Goal: Information Seeking & Learning: Learn about a topic

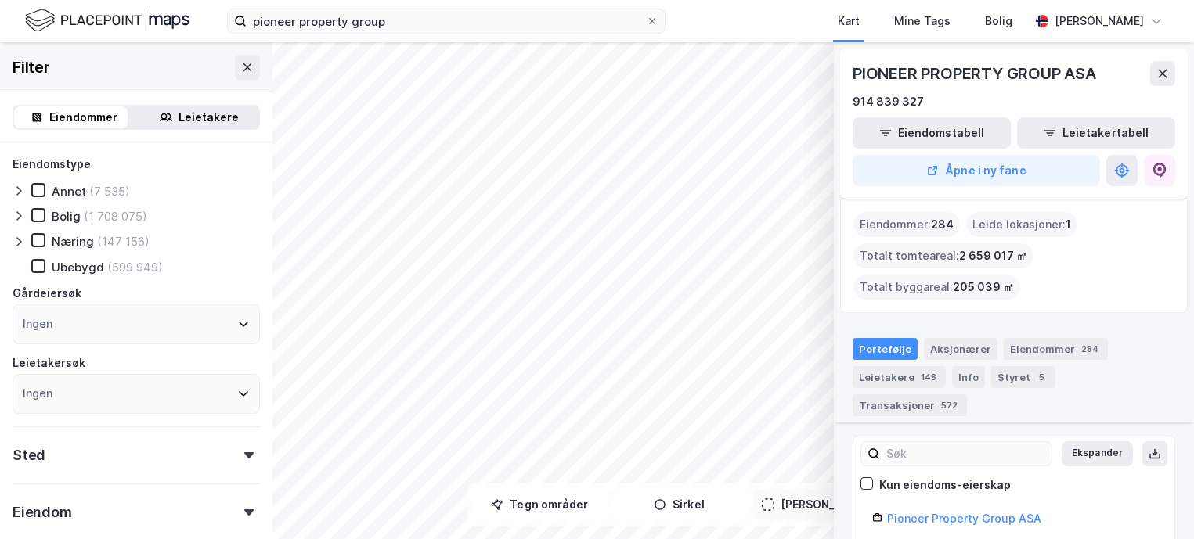
scroll to position [1086, 0]
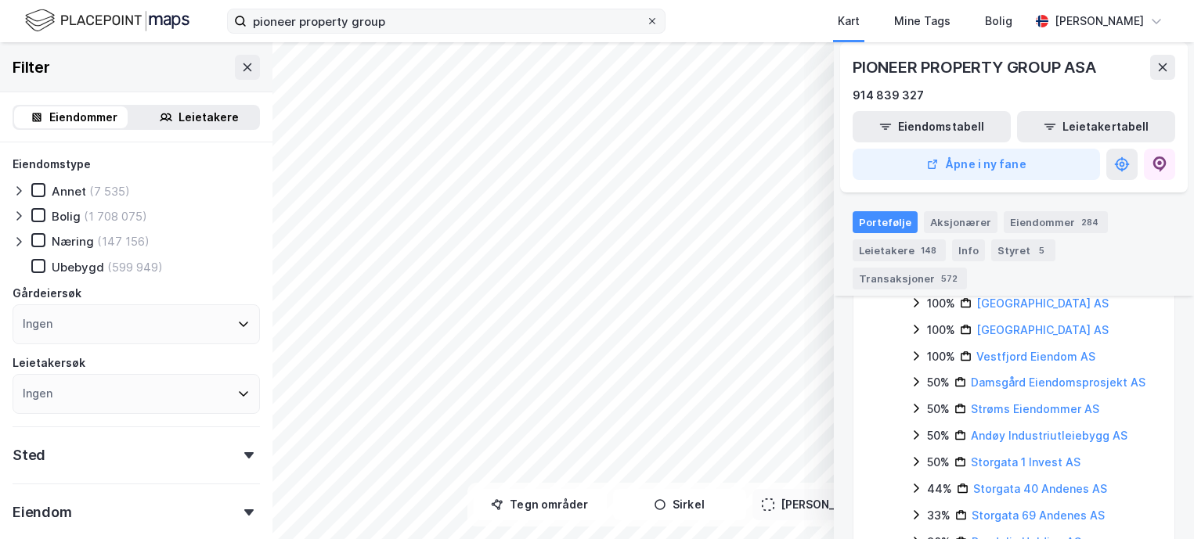
click at [649, 20] on icon at bounding box center [651, 20] width 9 height 9
click at [646, 20] on input "pioneer property group" at bounding box center [446, 20] width 399 height 23
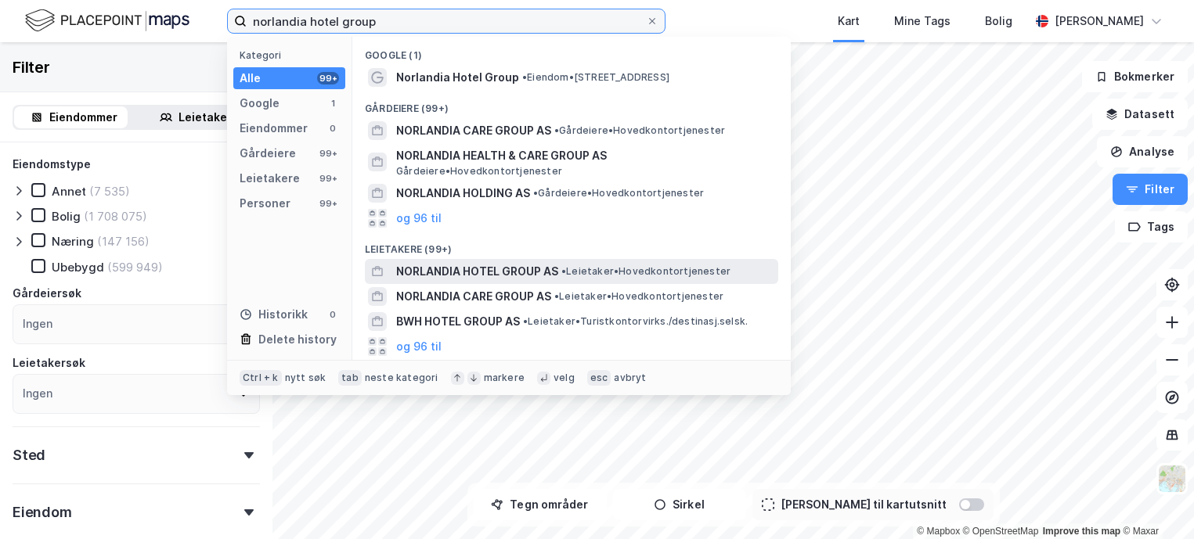
type input "norlandia hotel group"
click at [531, 272] on span "NORLANDIA HOTEL GROUP AS" at bounding box center [477, 271] width 162 height 19
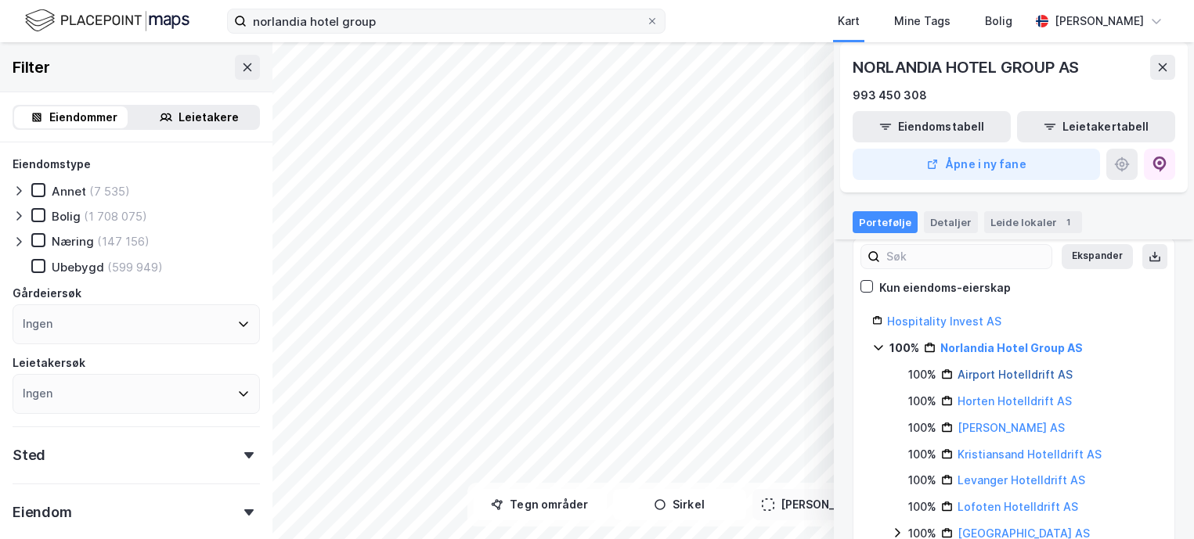
scroll to position [157, 0]
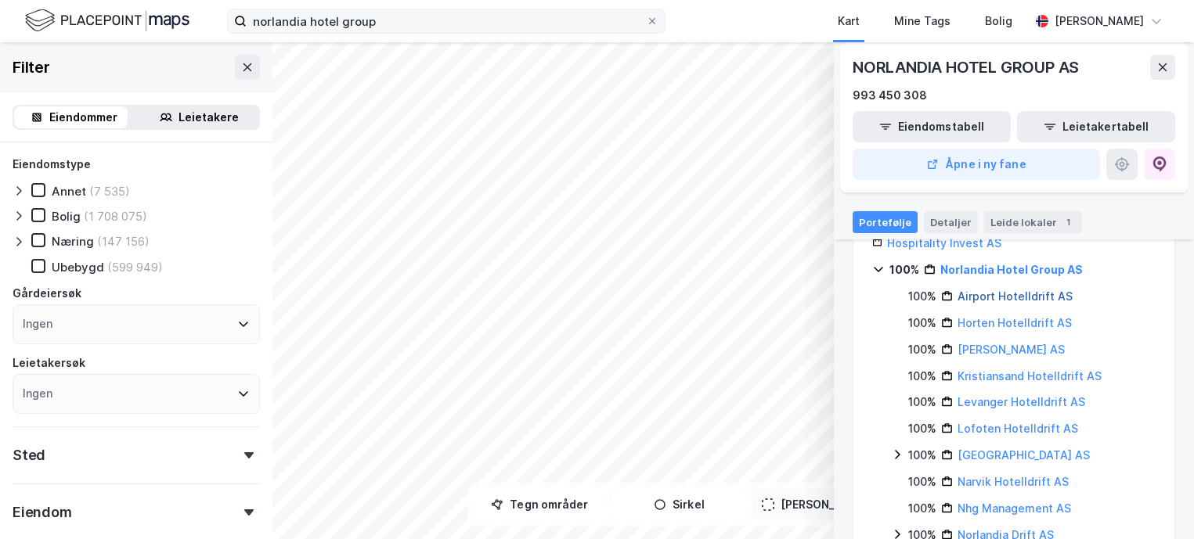
click at [1003, 299] on link "Airport Hotelldrift AS" at bounding box center [1014, 296] width 115 height 13
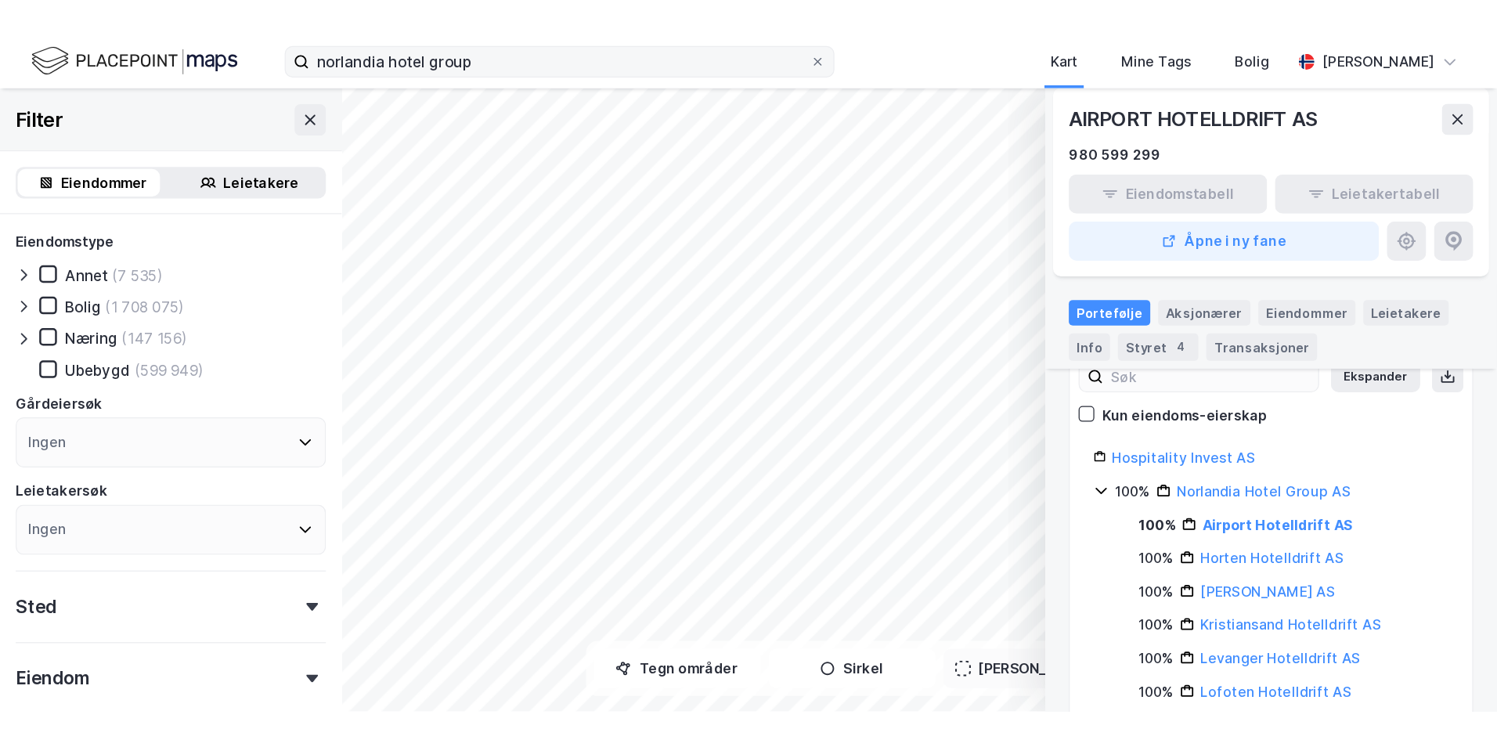
scroll to position [258, 0]
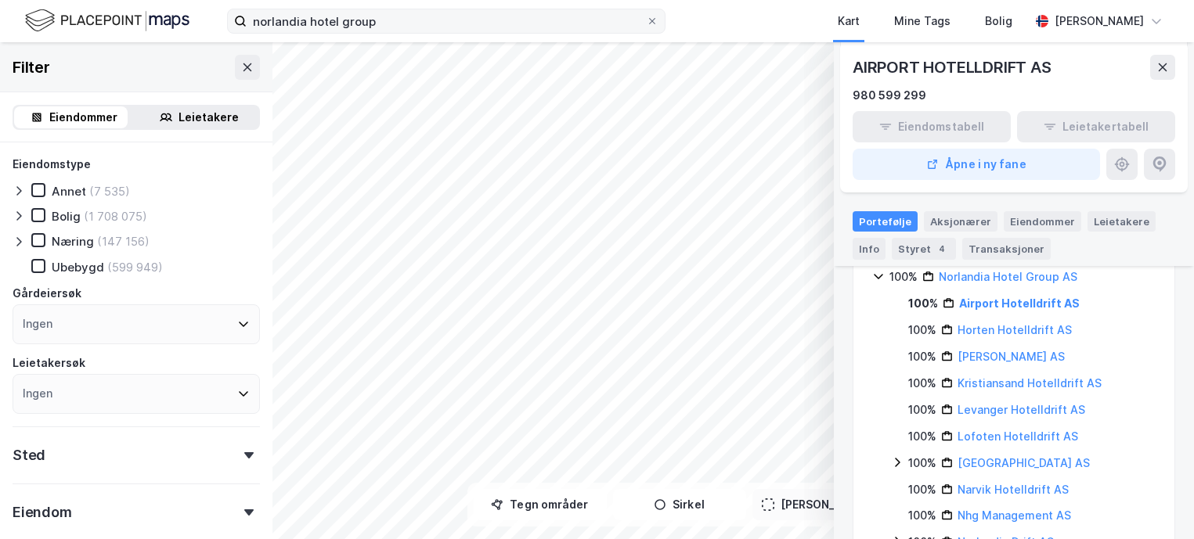
click at [1155, 229] on div "Leietakere" at bounding box center [1121, 221] width 68 height 20
click at [1175, 180] on div "Eiendomstabell Leietakertabell Åpne i ny fane" at bounding box center [1013, 145] width 322 height 69
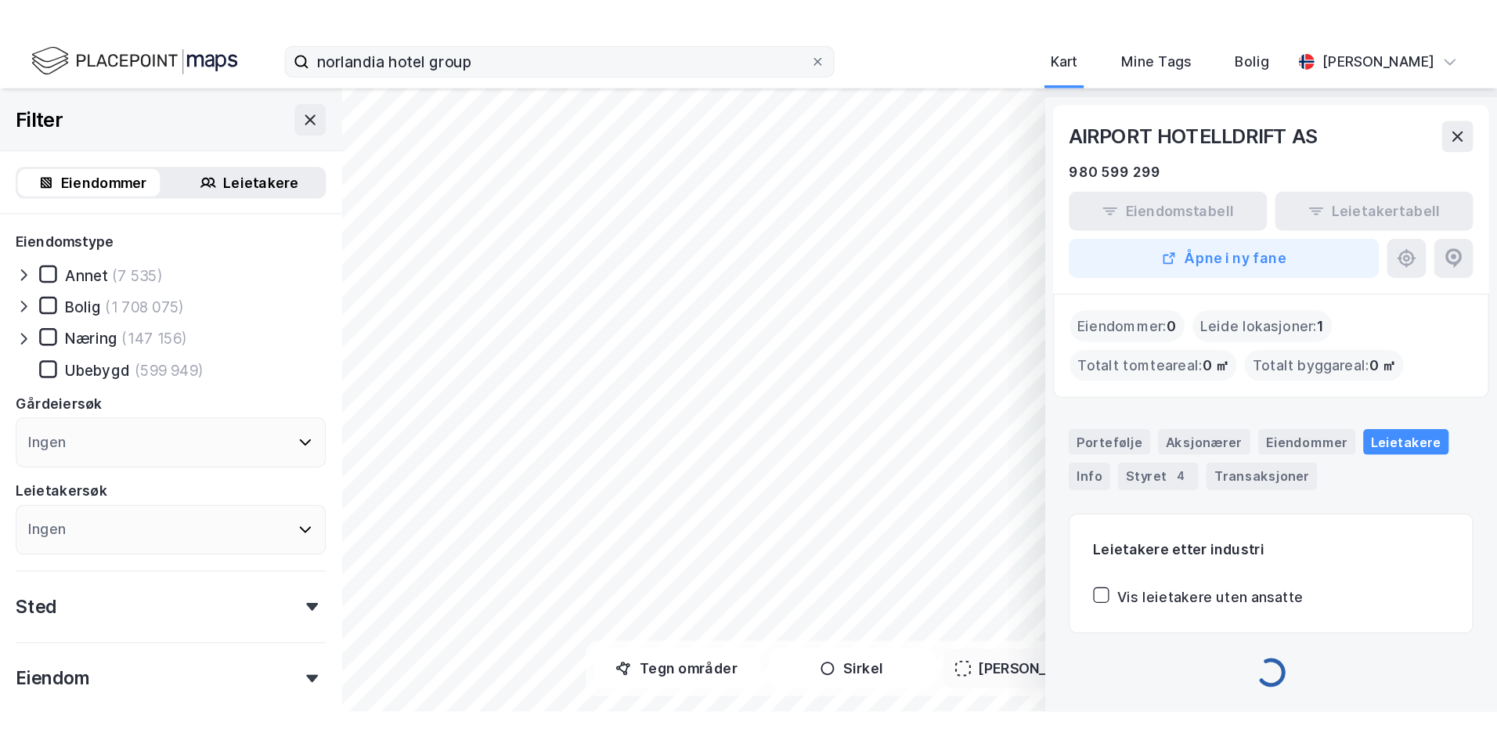
scroll to position [0, 0]
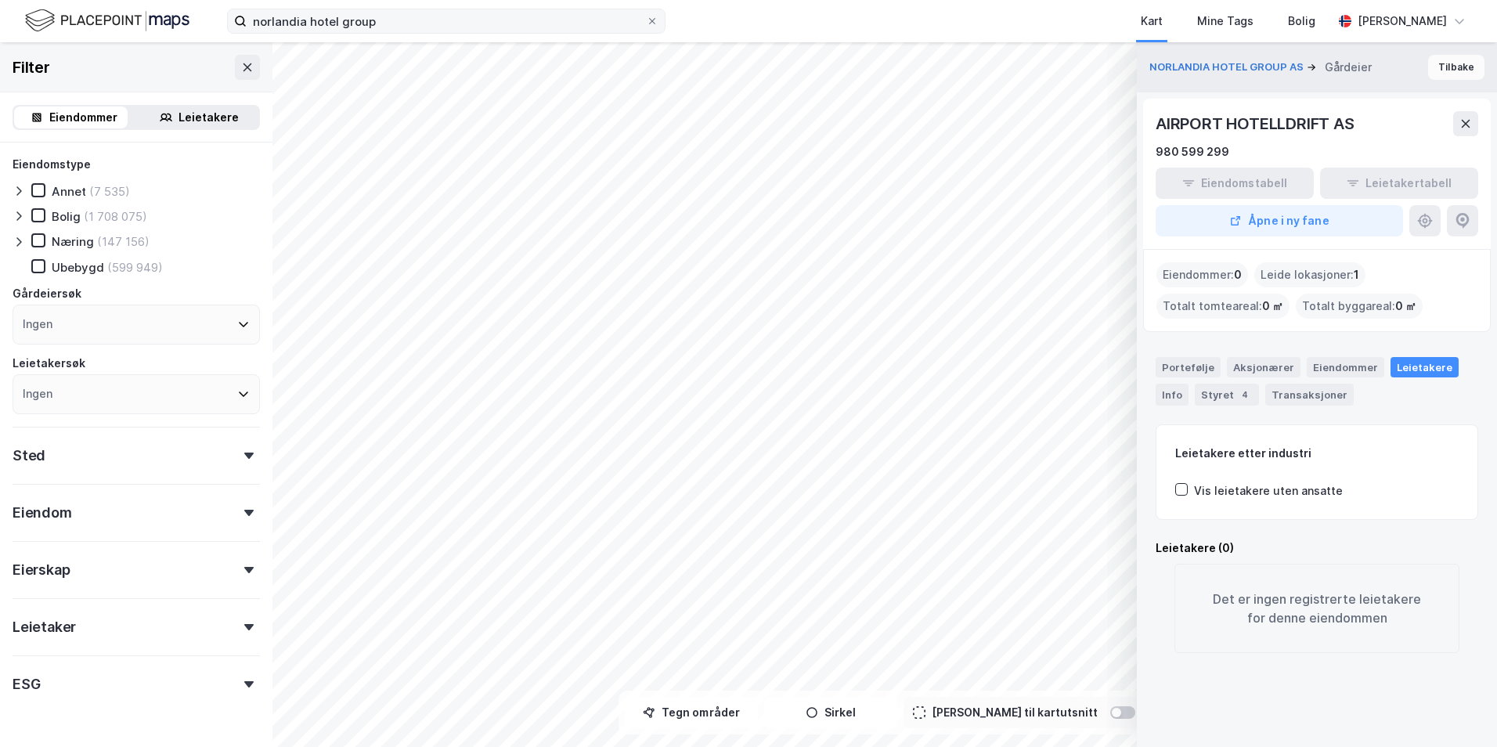
click at [1193, 70] on button "Tilbake" at bounding box center [1456, 67] width 56 height 25
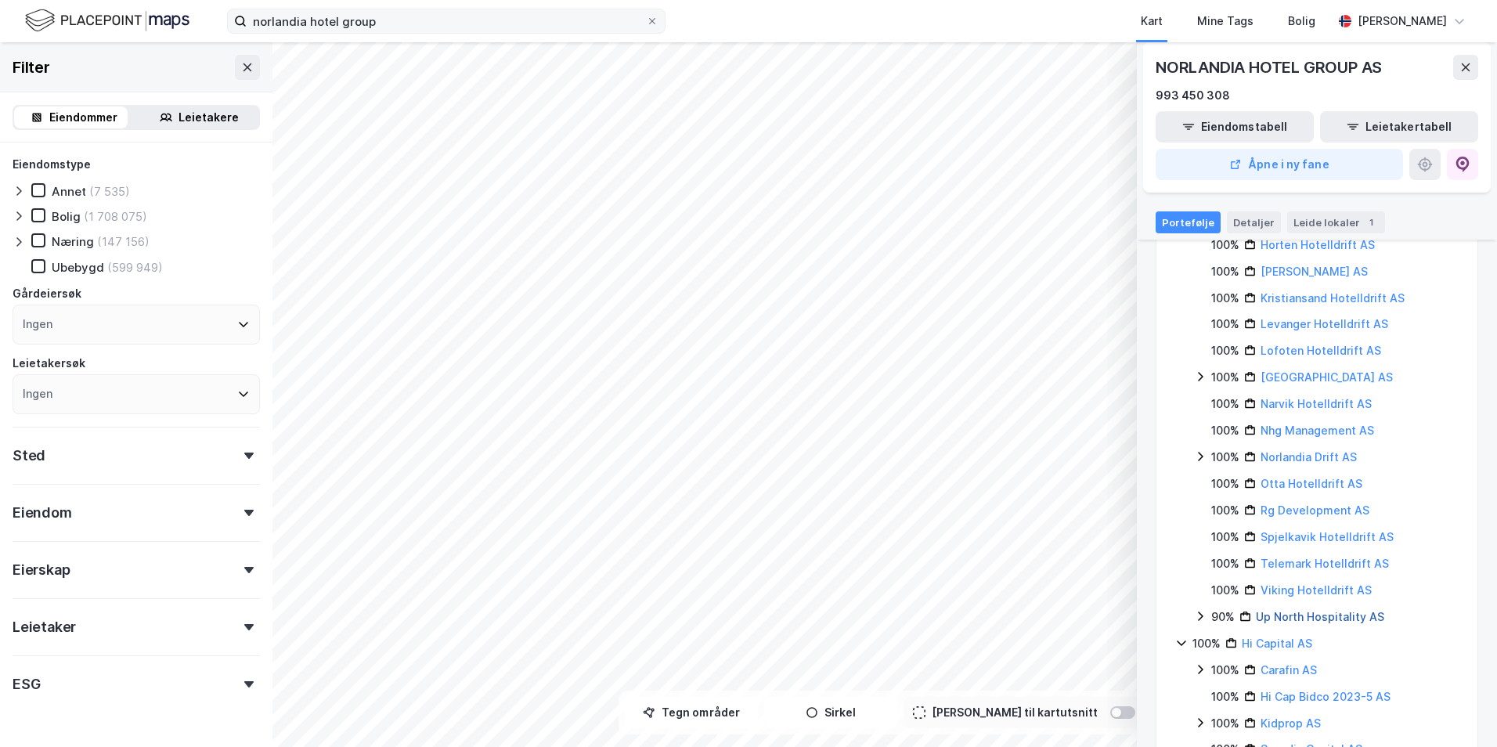
scroll to position [313, 0]
click at [1193, 536] on icon at bounding box center [1200, 537] width 5 height 9
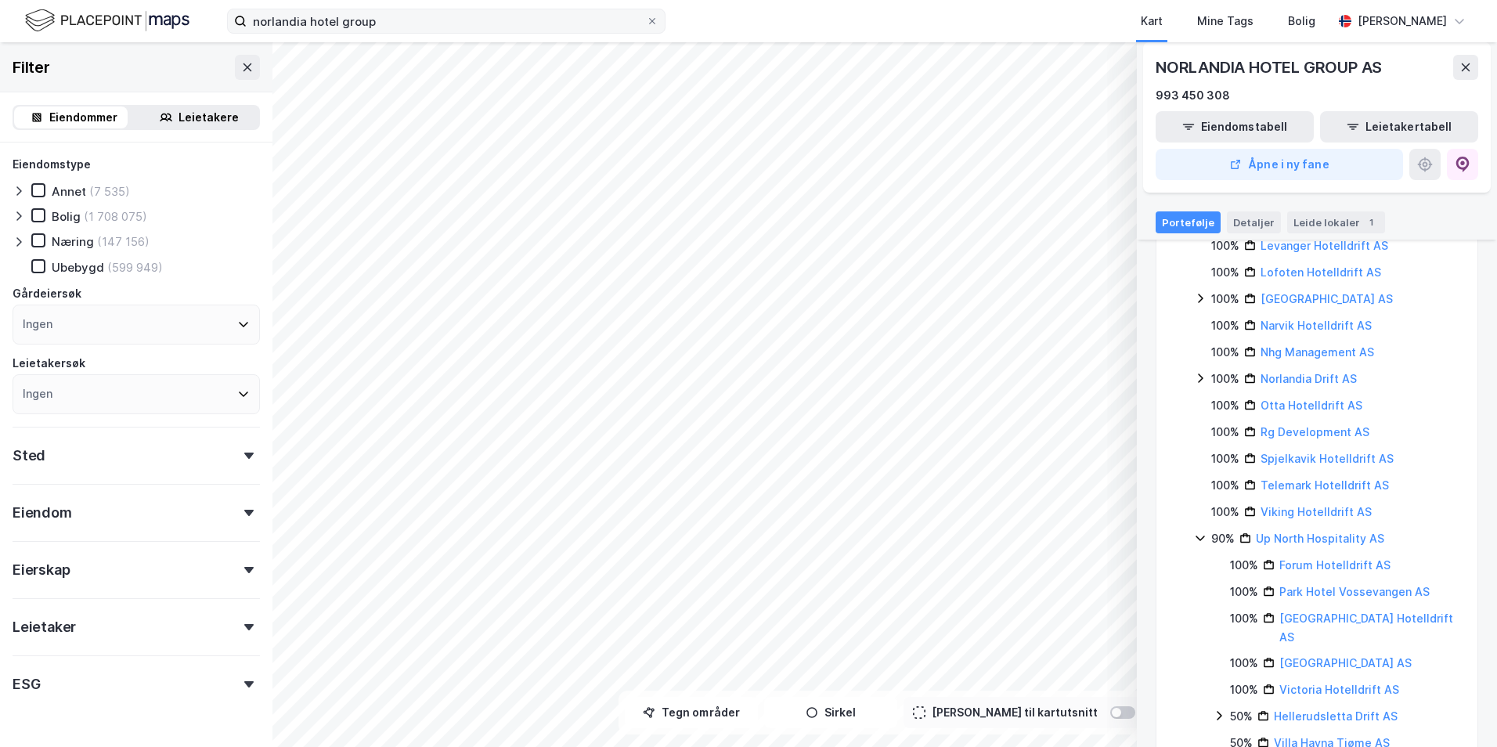
scroll to position [235, 0]
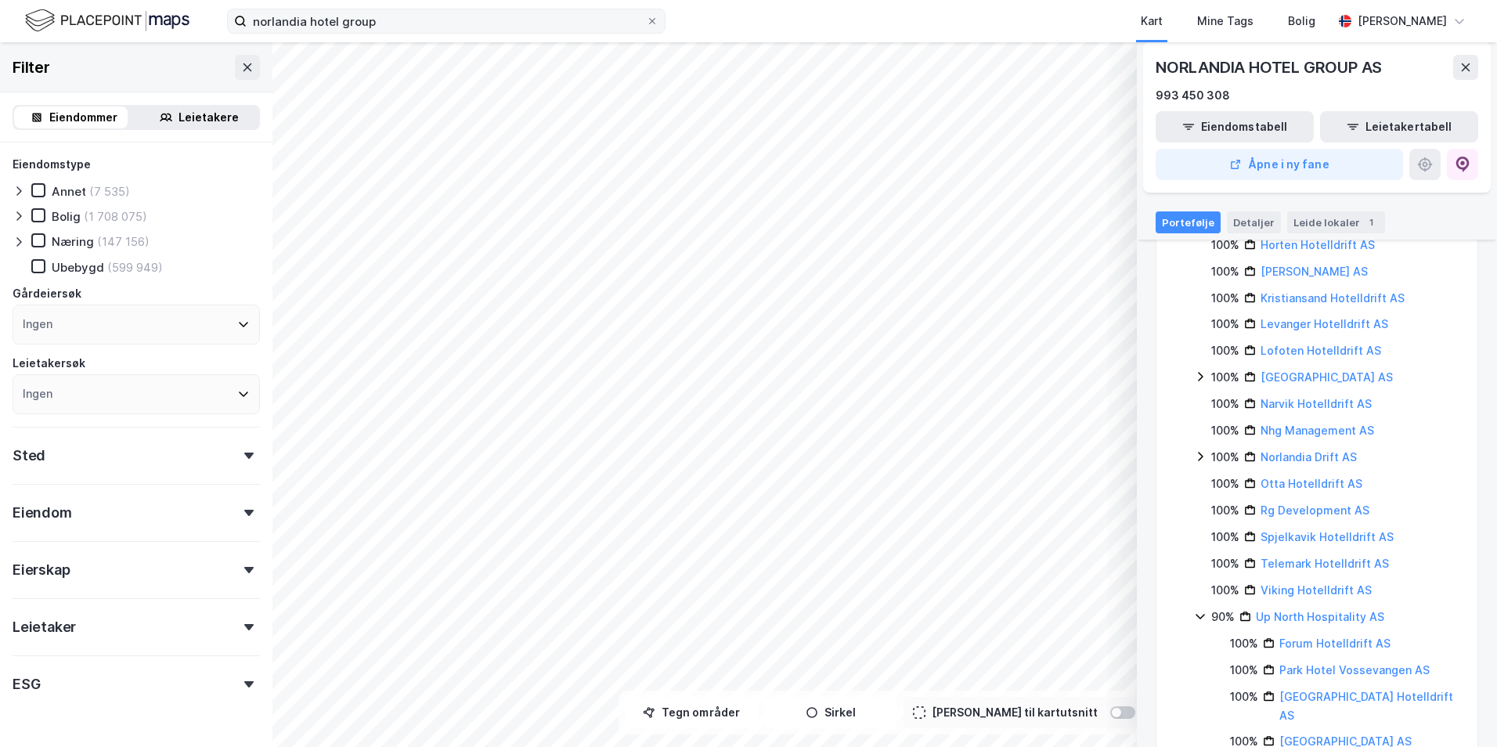
click at [1193, 456] on icon at bounding box center [1200, 456] width 5 height 9
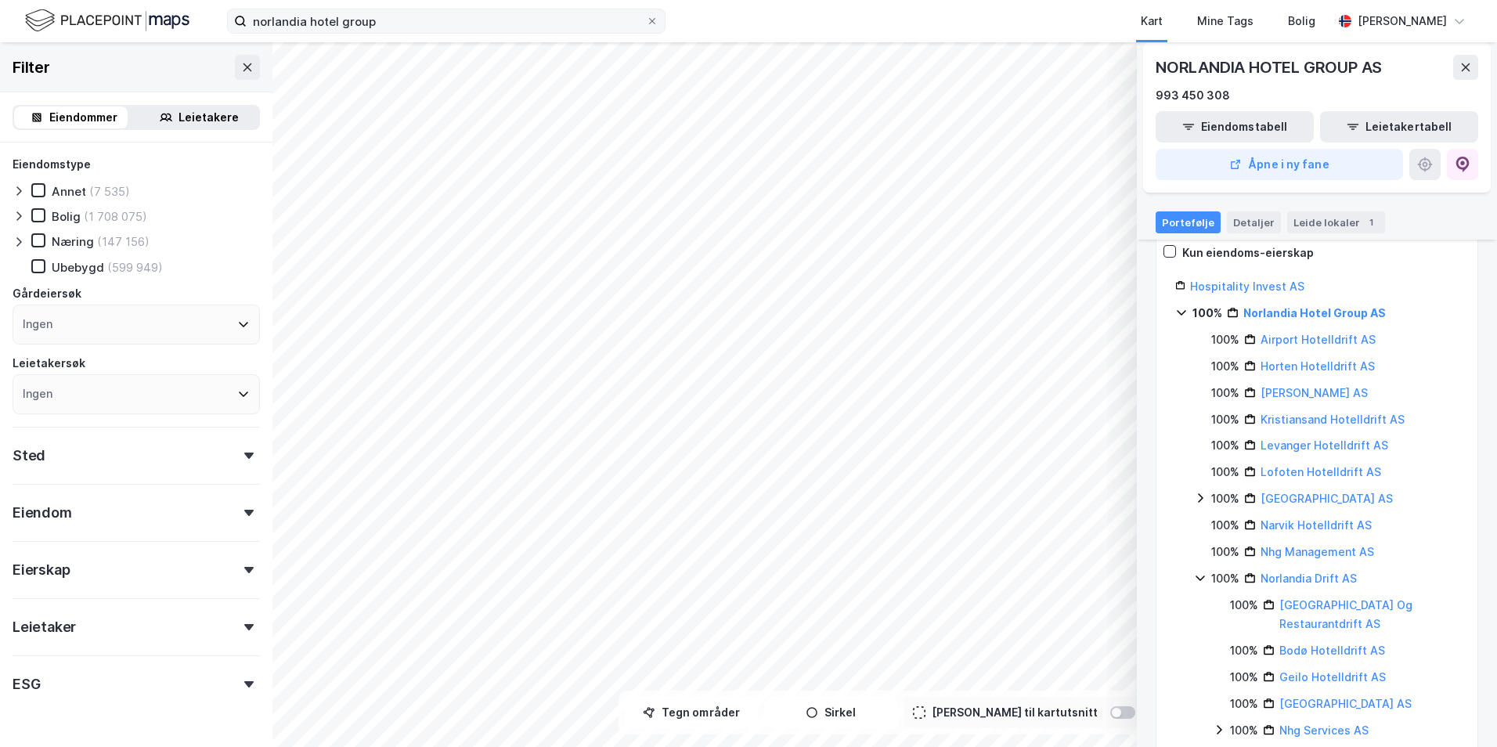
scroll to position [78, 0]
